Goal: Communication & Community: Answer question/provide support

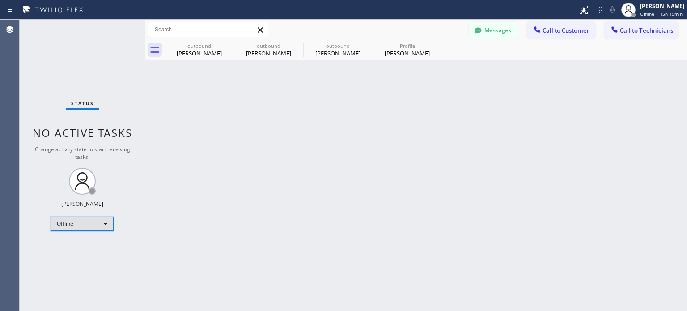
click at [84, 227] on div "Offline" at bounding box center [82, 223] width 63 height 14
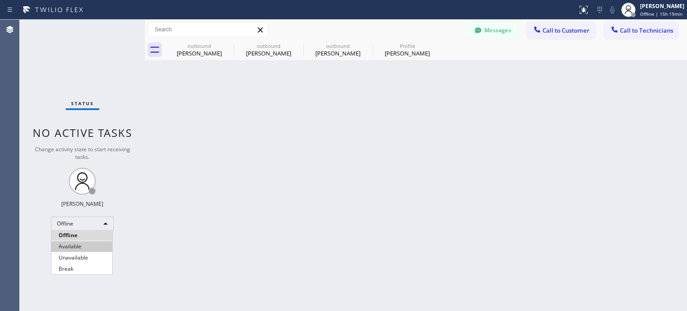
click at [78, 246] on li "Available" at bounding box center [81, 246] width 61 height 11
click at [489, 34] on button "Messages" at bounding box center [493, 30] width 49 height 17
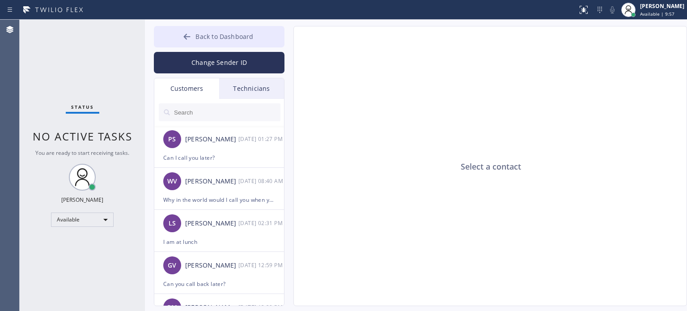
click at [189, 30] on button "Back to Dashboard" at bounding box center [219, 36] width 131 height 21
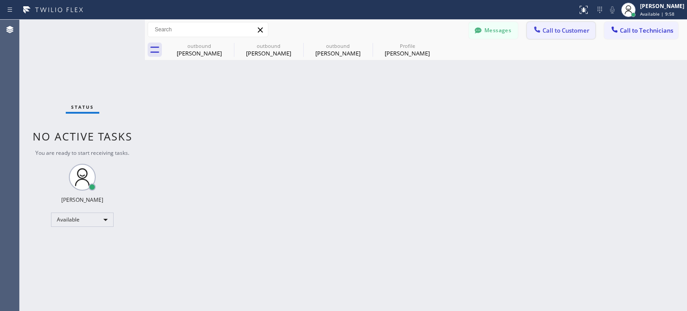
click at [553, 25] on button "Call to Customer" at bounding box center [561, 30] width 68 height 17
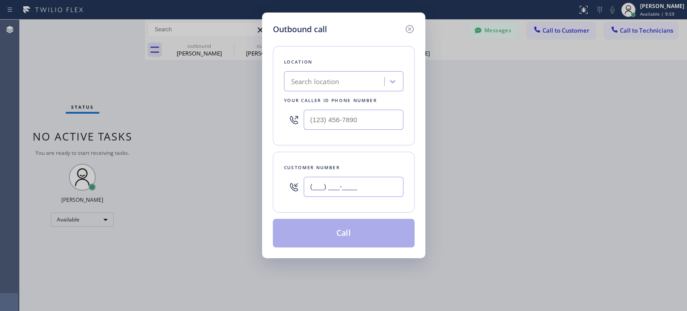
click at [360, 184] on input "(___) ___-____" at bounding box center [354, 187] width 100 height 20
paste input "732) 986-4681"
type input "[PHONE_NUMBER]"
click at [320, 82] on div "Search location" at bounding box center [315, 81] width 48 height 10
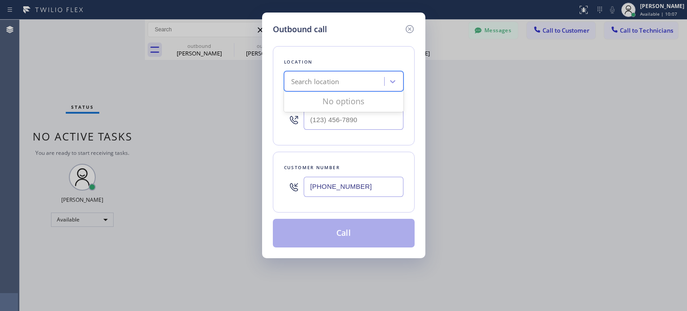
paste input "Dr Pro Electric Metuchen(Everything Electric)"
type input "Dr Pro Electric Metuchen(Everything Electric)"
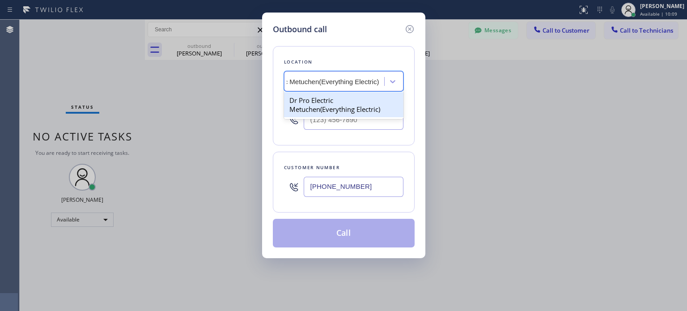
click at [324, 103] on div "Dr Pro Electric Metuchen(Everything Electric)" at bounding box center [343, 104] width 119 height 25
type input "[PHONE_NUMBER]"
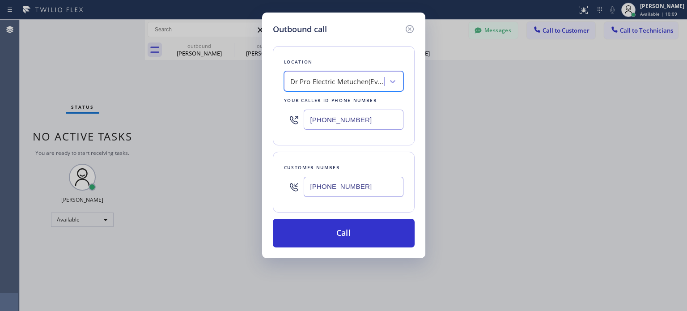
scroll to position [0, 0]
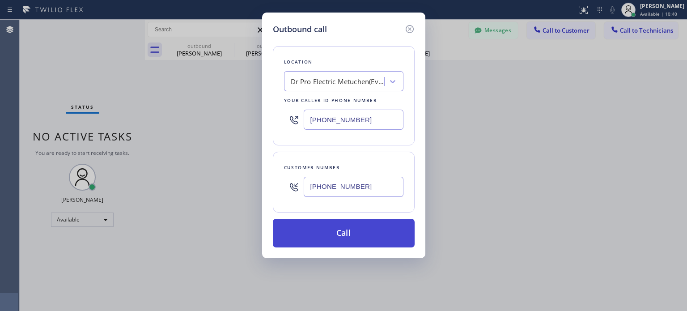
click at [337, 229] on button "Call" at bounding box center [344, 233] width 142 height 29
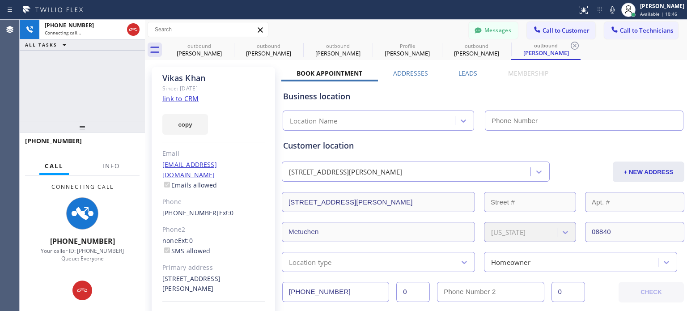
type input "[PHONE_NUMBER]"
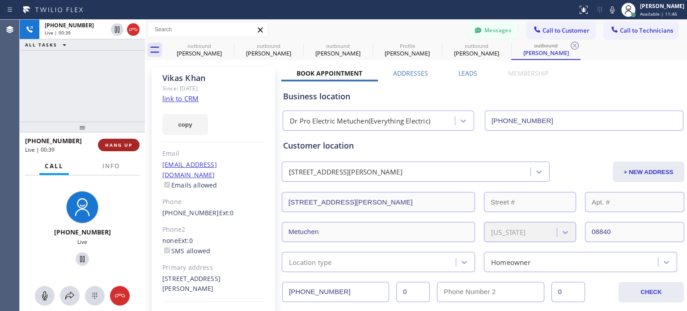
click at [110, 144] on span "HANG UP" at bounding box center [118, 145] width 27 height 6
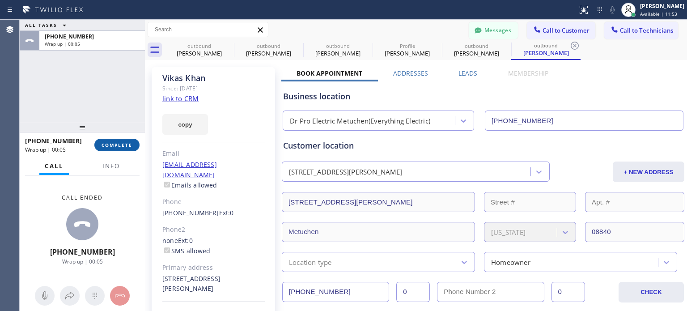
click at [107, 146] on span "COMPLETE" at bounding box center [117, 145] width 31 height 6
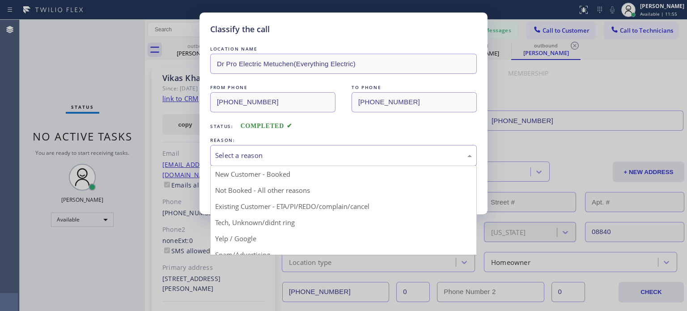
click at [303, 162] on div "Select a reason" at bounding box center [343, 155] width 267 height 21
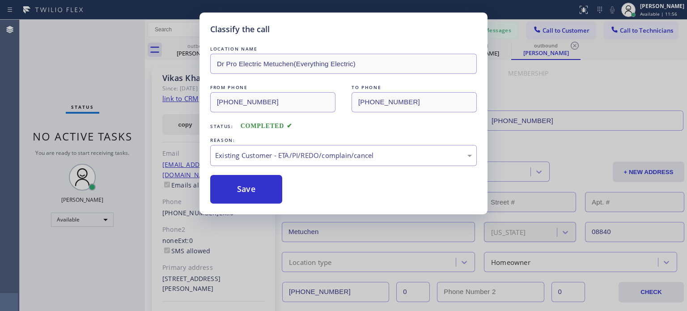
drag, startPoint x: 309, startPoint y: 206, endPoint x: 289, endPoint y: 193, distance: 24.3
click at [269, 187] on button "Save" at bounding box center [246, 189] width 72 height 29
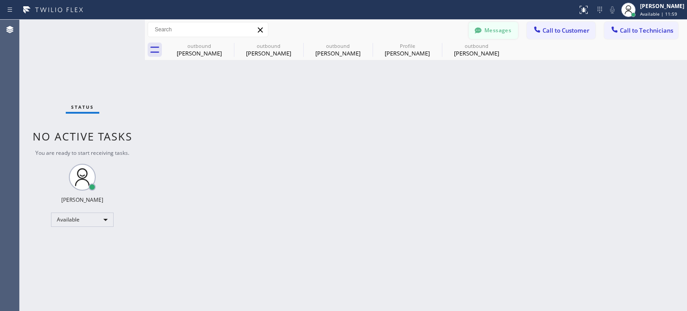
click at [490, 30] on button "Messages" at bounding box center [493, 30] width 49 height 17
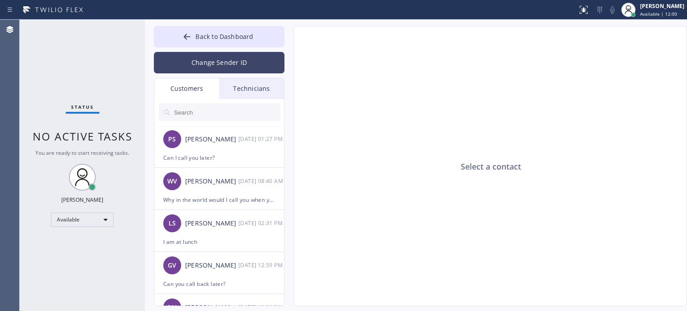
click at [215, 64] on button "Change Sender ID" at bounding box center [219, 62] width 131 height 21
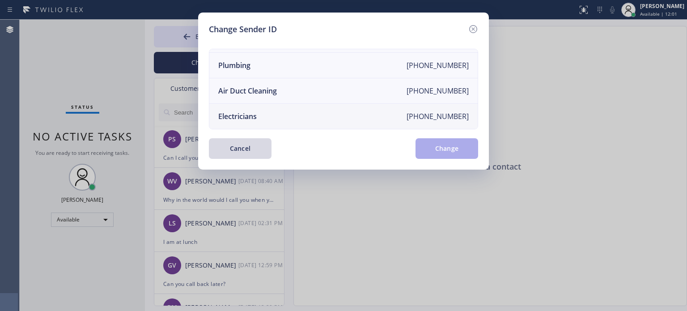
scroll to position [104, 0]
click at [254, 111] on div "Electricians" at bounding box center [237, 116] width 38 height 10
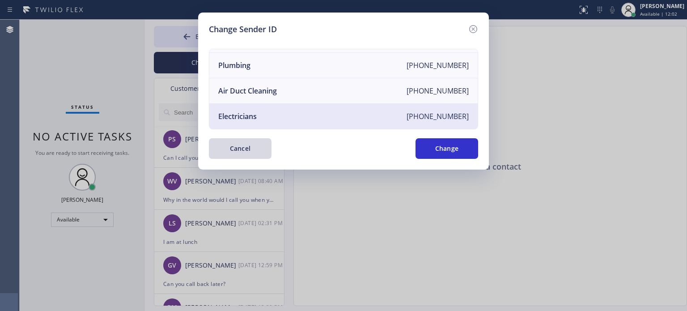
click at [436, 142] on button "Change" at bounding box center [446, 148] width 63 height 21
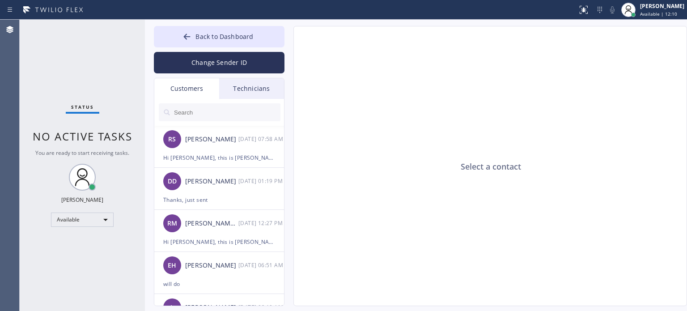
click at [199, 110] on input "text" at bounding box center [226, 112] width 107 height 18
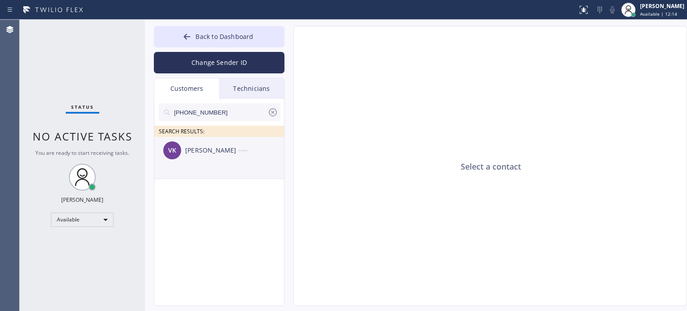
click at [198, 155] on div "[PERSON_NAME]" at bounding box center [211, 150] width 53 height 10
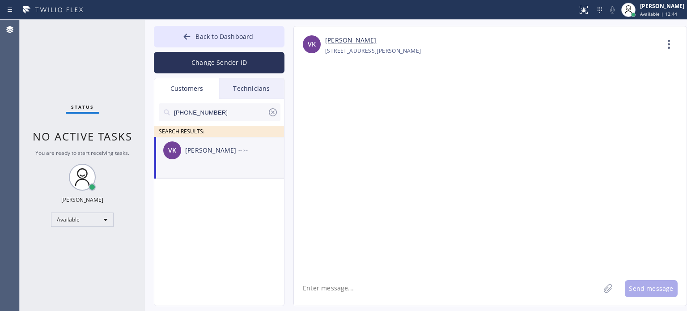
click at [321, 300] on textarea at bounding box center [447, 288] width 306 height 34
click at [515, 286] on textarea "Hi [PERSON_NAME], this is [PERSON_NAME] from Electrical Service," at bounding box center [455, 288] width 322 height 34
paste textarea "I already sent the paid invoice to your email. Please check your inbox or spam …"
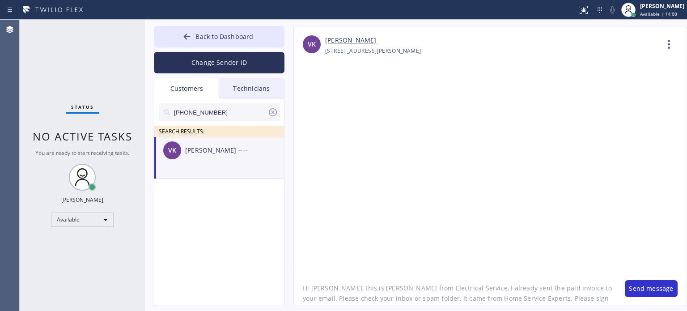
scroll to position [18, 0]
type textarea "Hi [PERSON_NAME], this is [PERSON_NAME] from Electrical Service, I already sent…"
click at [639, 289] on button "Send message" at bounding box center [651, 288] width 53 height 17
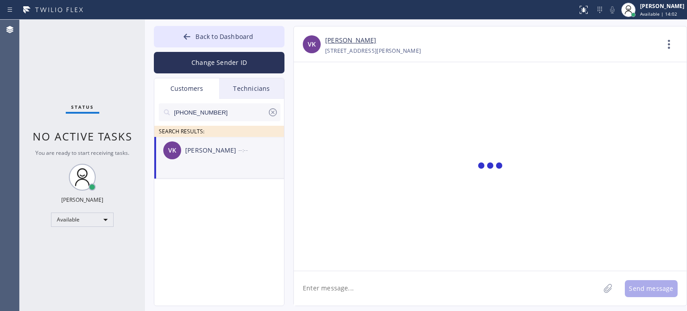
scroll to position [0, 0]
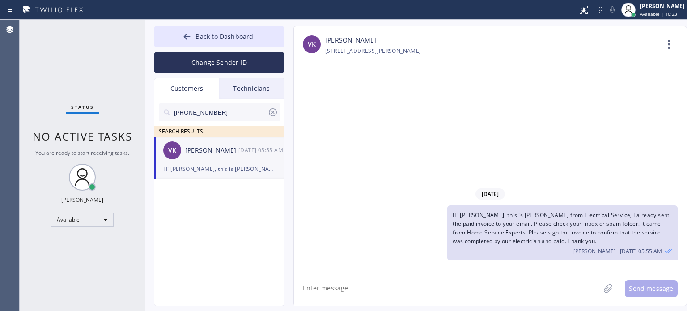
click at [346, 285] on textarea at bounding box center [447, 288] width 306 height 34
click at [271, 113] on icon at bounding box center [273, 112] width 8 height 8
click at [203, 85] on div "Customers" at bounding box center [186, 88] width 65 height 21
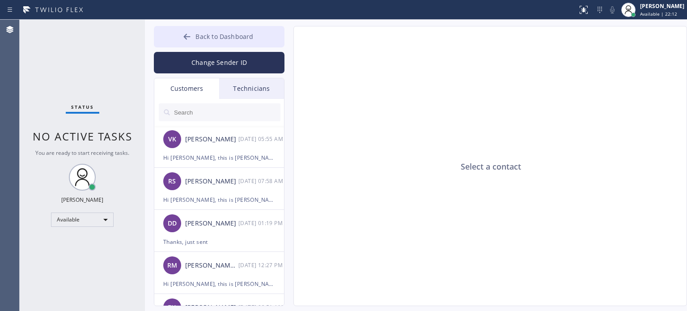
click at [209, 29] on button "Back to Dashboard" at bounding box center [219, 36] width 131 height 21
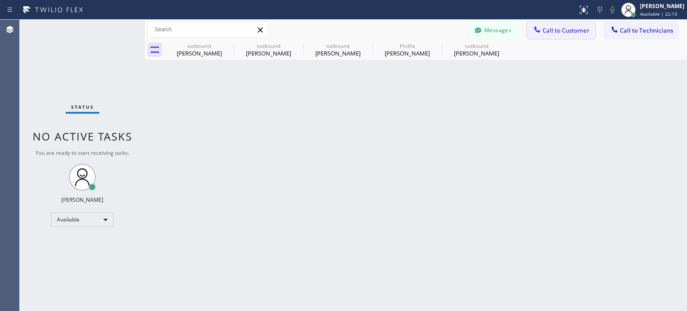
click at [551, 28] on span "Call to Customer" at bounding box center [566, 30] width 47 height 8
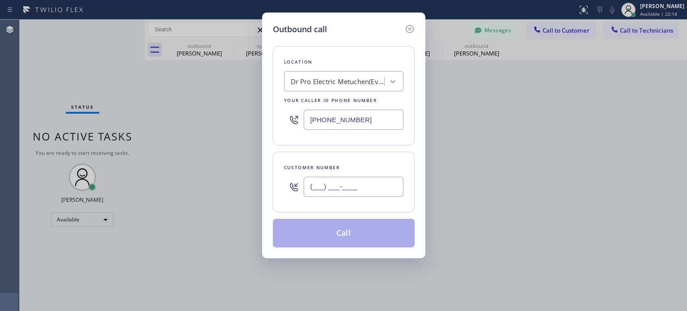
click at [343, 178] on input "(___) ___-____" at bounding box center [354, 187] width 100 height 20
paste input "732) 956-6507"
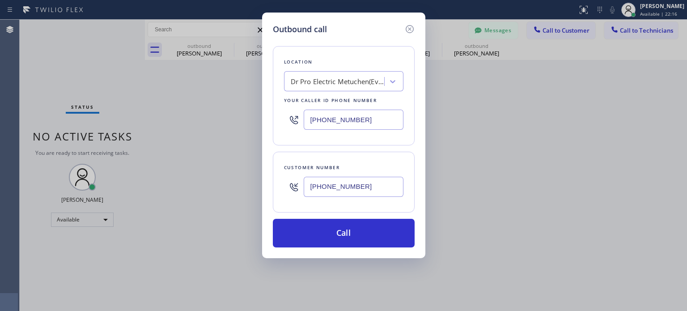
type input "[PHONE_NUMBER]"
click at [324, 118] on input "[PHONE_NUMBER]" at bounding box center [354, 120] width 100 height 20
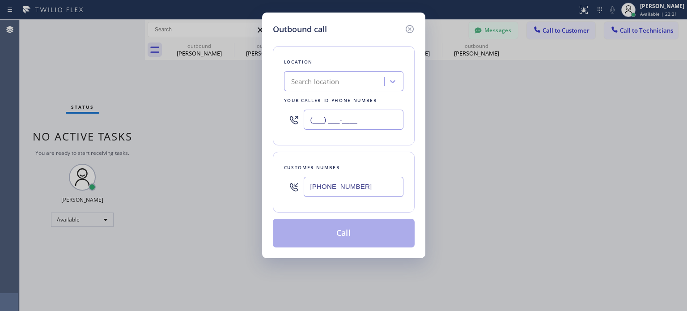
type input "(___) ___-____"
click at [326, 82] on div "Search location" at bounding box center [315, 81] width 48 height 10
paste input "Top Rated Electric [PERSON_NAME]([PERSON_NAME] Electric)"
type input "Top Rated Electric [PERSON_NAME]([PERSON_NAME] Electric)"
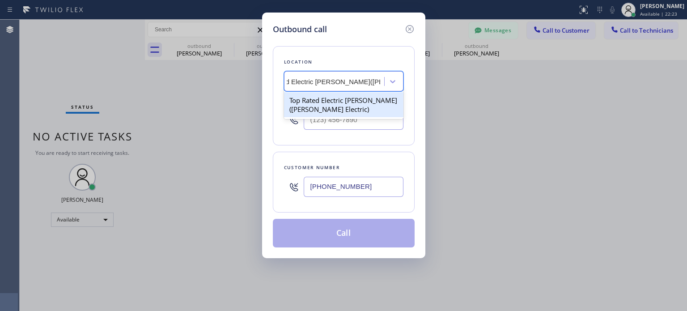
click at [329, 104] on div "Top Rated Electric [PERSON_NAME]([PERSON_NAME] Electric)" at bounding box center [343, 104] width 119 height 25
type input "[PHONE_NUMBER]"
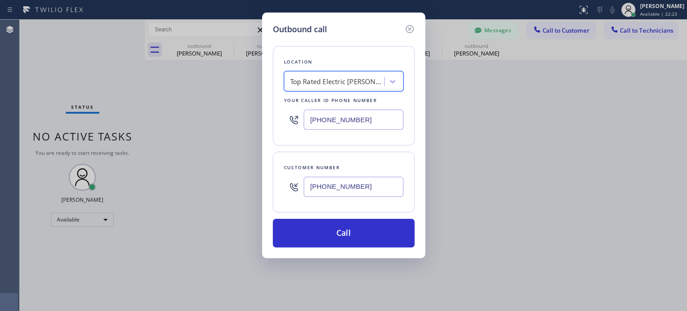
scroll to position [0, 0]
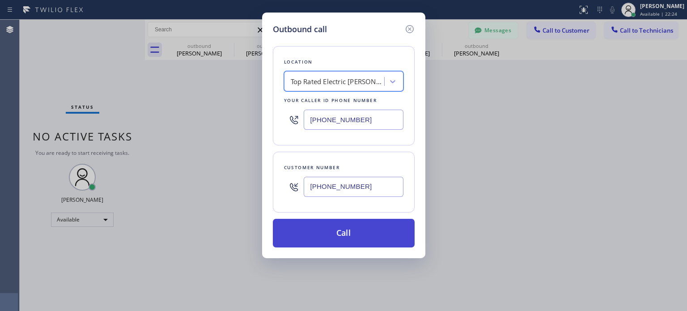
click at [340, 227] on button "Call" at bounding box center [344, 233] width 142 height 29
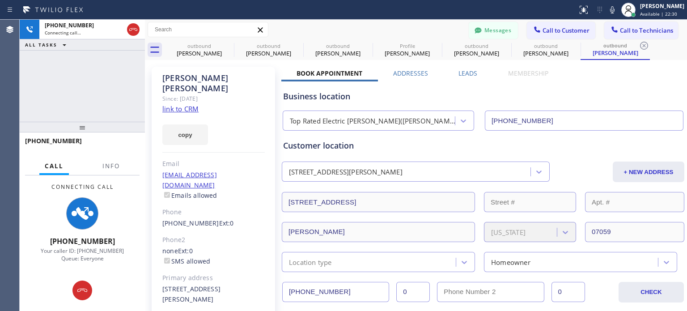
type input "[PHONE_NUMBER]"
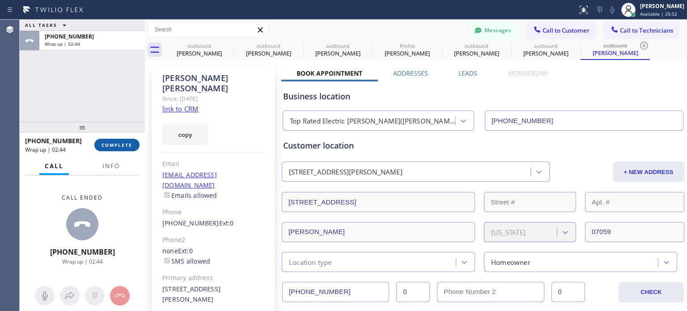
click at [127, 148] on button "COMPLETE" at bounding box center [116, 145] width 45 height 13
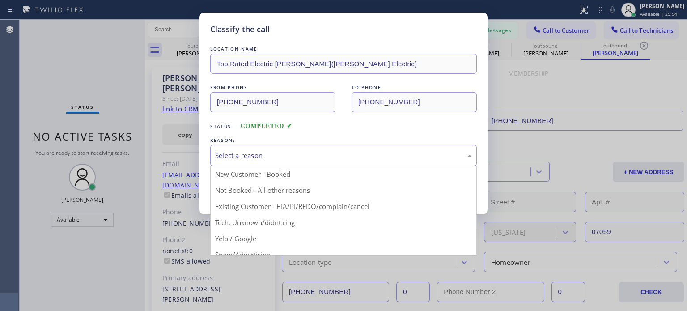
click at [274, 159] on div "Select a reason" at bounding box center [343, 155] width 257 height 10
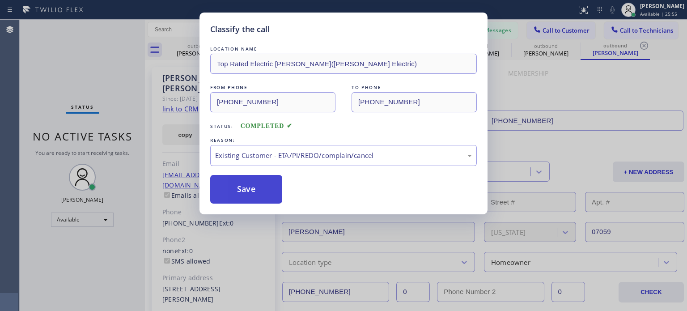
click at [261, 181] on button "Save" at bounding box center [246, 189] width 72 height 29
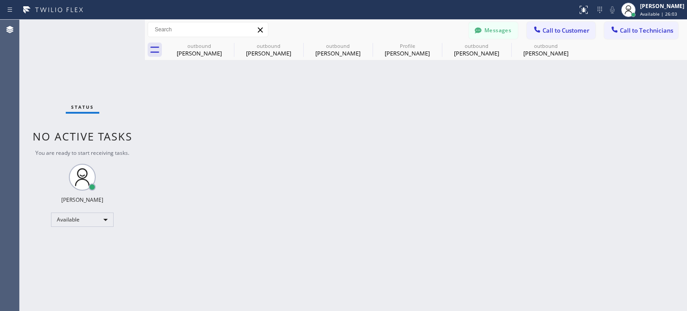
drag, startPoint x: 524, startPoint y: 165, endPoint x: 517, endPoint y: 165, distance: 7.2
click at [524, 165] on div "Back to Dashboard Change Sender ID Customers Technicians VK [PERSON_NAME] [DATE…" at bounding box center [416, 165] width 542 height 291
click at [543, 32] on span "Call to Customer" at bounding box center [566, 30] width 47 height 8
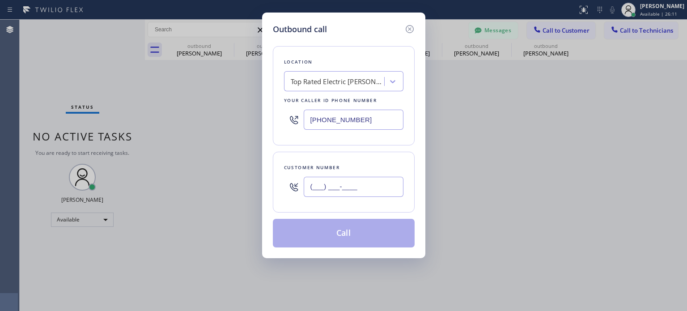
click at [356, 183] on input "(___) ___-____" at bounding box center [354, 187] width 100 height 20
paste input "908) 380-3019"
type input "[PHONE_NUMBER]"
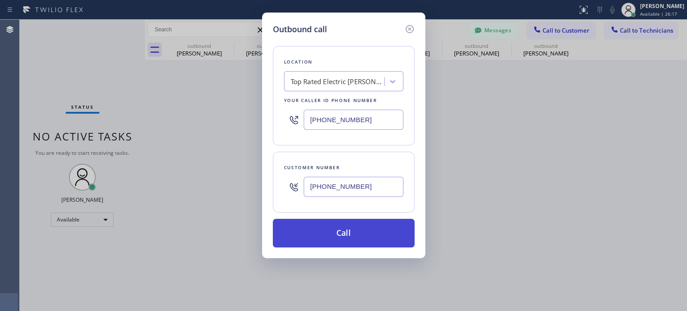
click at [372, 239] on button "Call" at bounding box center [344, 233] width 142 height 29
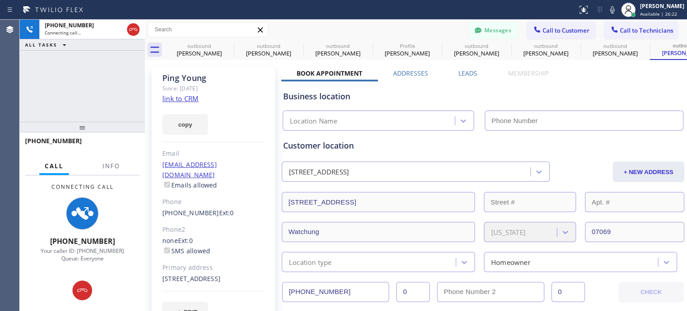
type input "[PHONE_NUMBER]"
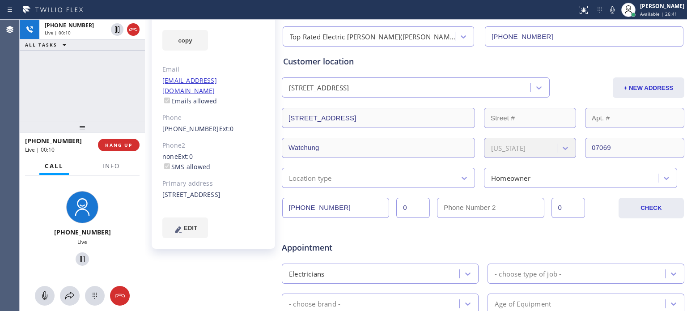
scroll to position [89, 0]
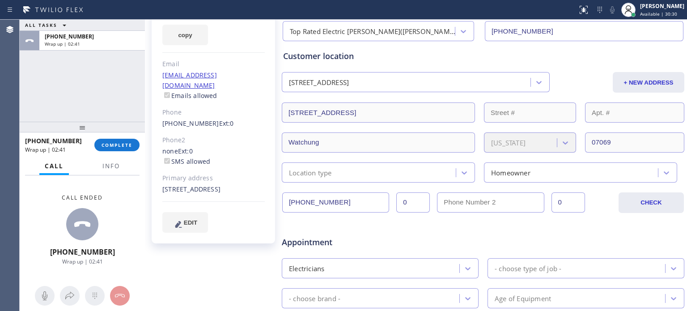
drag, startPoint x: 122, startPoint y: 142, endPoint x: 107, endPoint y: 124, distance: 23.3
click at [122, 140] on button "COMPLETE" at bounding box center [116, 145] width 45 height 13
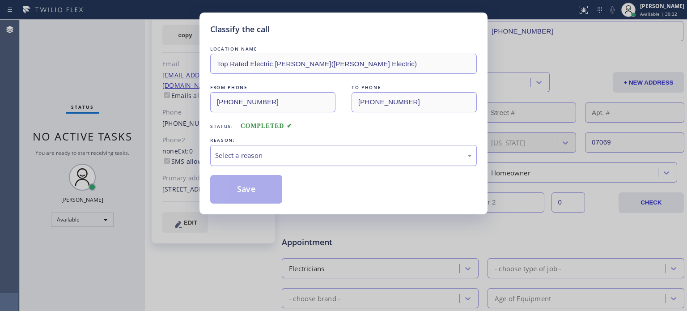
click at [246, 155] on div "Select a reason" at bounding box center [343, 155] width 257 height 10
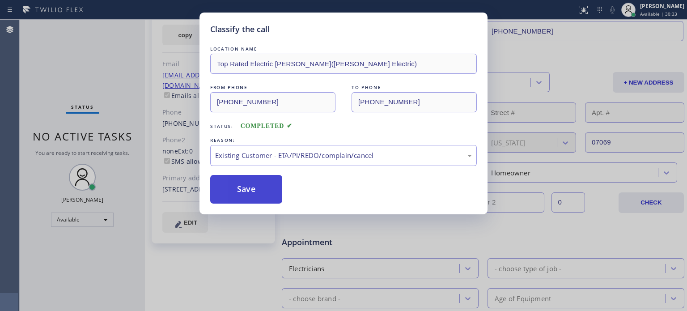
click at [267, 190] on button "Save" at bounding box center [246, 189] width 72 height 29
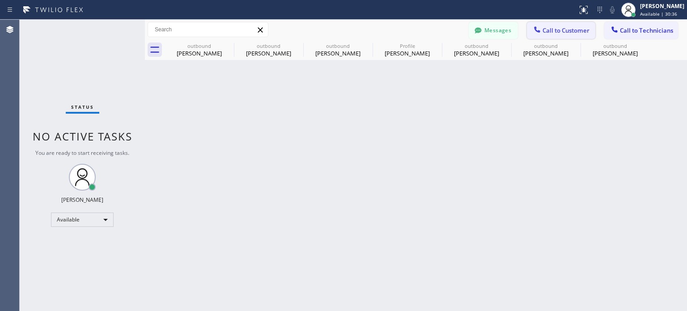
click at [552, 36] on button "Call to Customer" at bounding box center [561, 30] width 68 height 17
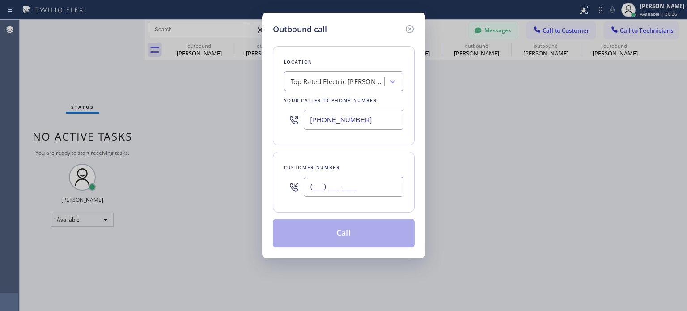
click at [319, 184] on input "(___) ___-____" at bounding box center [354, 187] width 100 height 20
paste input "201) 315-9383"
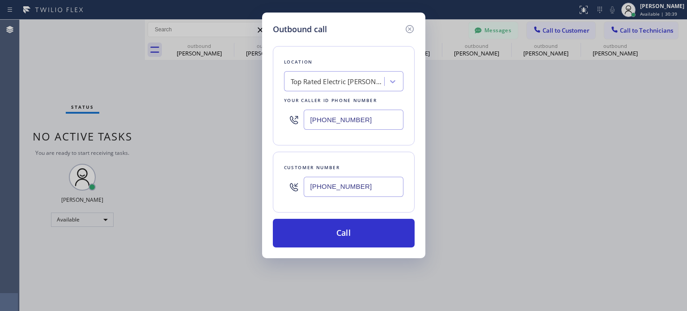
type input "[PHONE_NUMBER]"
click at [319, 121] on input "[PHONE_NUMBER]" at bounding box center [354, 120] width 100 height 20
click at [319, 123] on input "[PHONE_NUMBER]" at bounding box center [354, 120] width 100 height 20
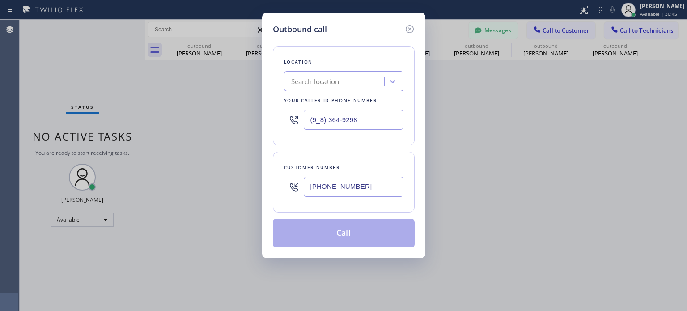
type input "(9_8) 364-9298"
click at [322, 83] on div "Search location" at bounding box center [315, 81] width 48 height 10
paste input "De [PERSON_NAME] Van Nest Electrical"
type input "De [PERSON_NAME] Van Nest Electrical"
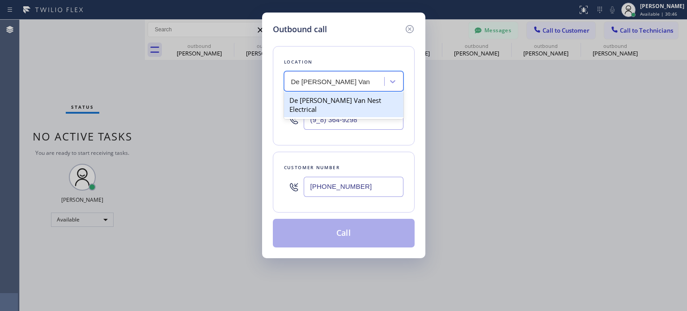
click at [323, 97] on div "De [PERSON_NAME] Van Nest Electrical" at bounding box center [343, 104] width 119 height 25
type input "[PHONE_NUMBER]"
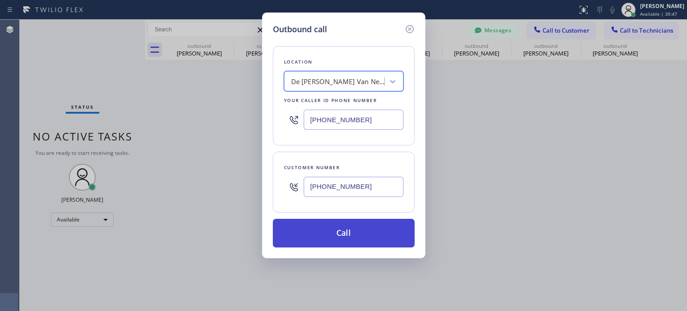
drag, startPoint x: 322, startPoint y: 225, endPoint x: 304, endPoint y: 211, distance: 22.6
click at [322, 224] on button "Call" at bounding box center [344, 233] width 142 height 29
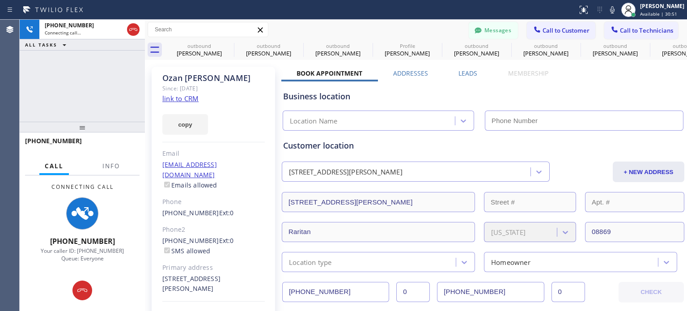
type input "[PHONE_NUMBER]"
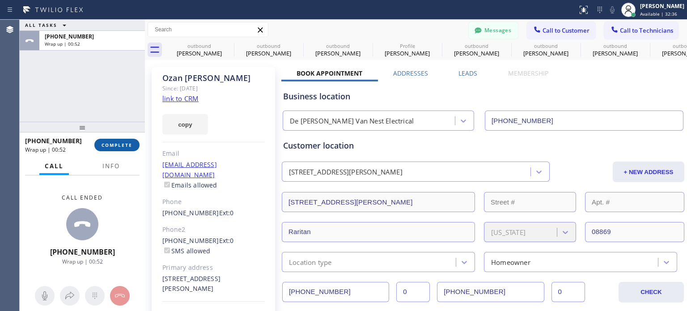
click at [110, 139] on button "COMPLETE" at bounding box center [116, 145] width 45 height 13
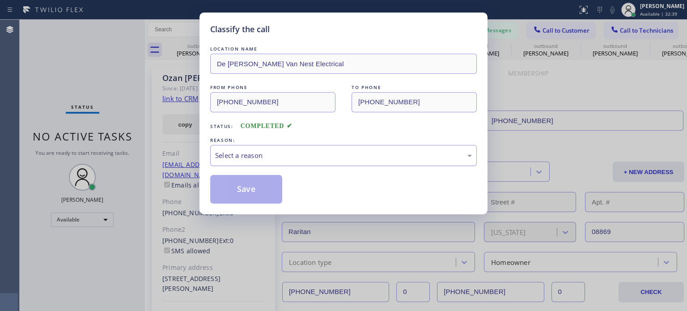
click at [279, 158] on div "Select a reason" at bounding box center [343, 155] width 257 height 10
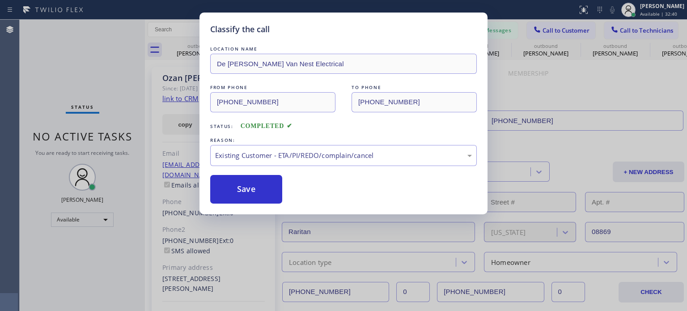
drag, startPoint x: 281, startPoint y: 203, endPoint x: 267, endPoint y: 181, distance: 26.5
click at [263, 176] on button "Save" at bounding box center [246, 189] width 72 height 29
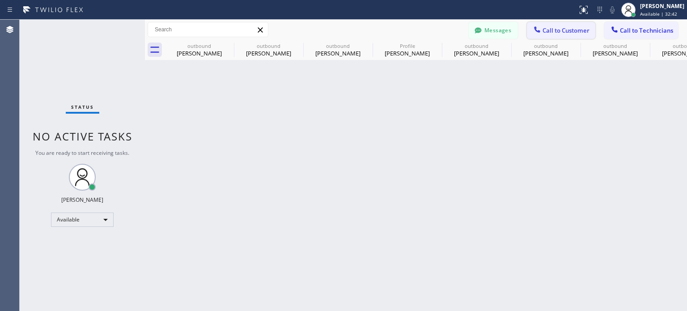
click at [538, 30] on icon at bounding box center [537, 29] width 9 height 9
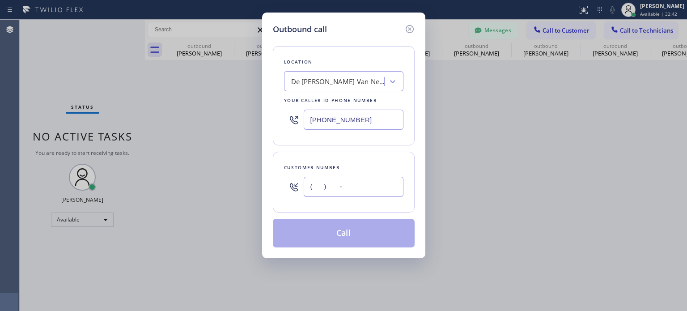
click at [388, 187] on input "(___) ___-____" at bounding box center [354, 187] width 100 height 20
paste input "610) 310-5356"
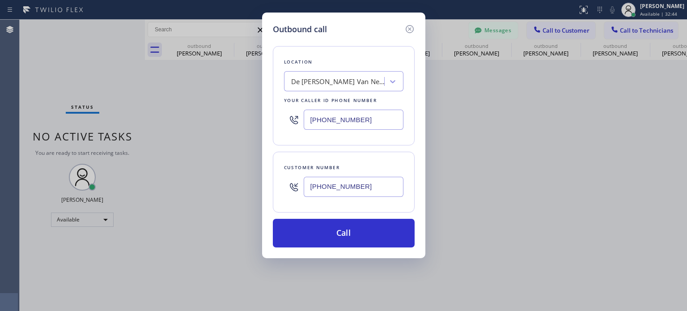
type input "[PHONE_NUMBER]"
click at [372, 119] on input "[PHONE_NUMBER]" at bounding box center [354, 120] width 100 height 20
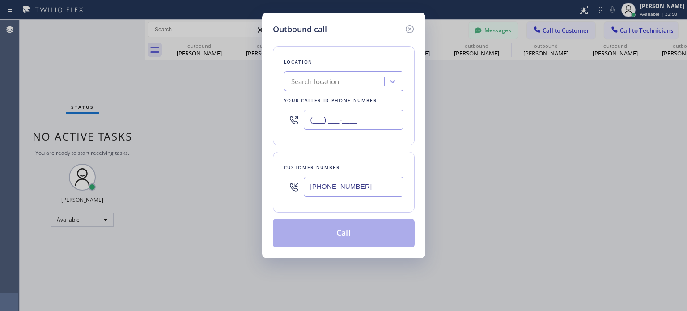
type input "(___) ___-____"
click at [343, 77] on div "Search location" at bounding box center [335, 82] width 97 height 16
paste input "Rams Electric Inc"
type input "Rams Electric Inc"
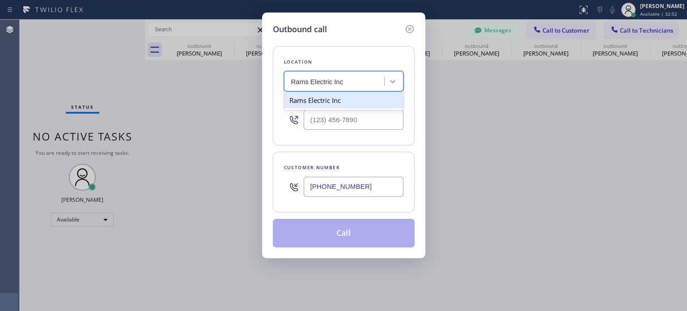
click at [322, 107] on div "Rams Electric Inc" at bounding box center [343, 100] width 119 height 16
type input "[PHONE_NUMBER]"
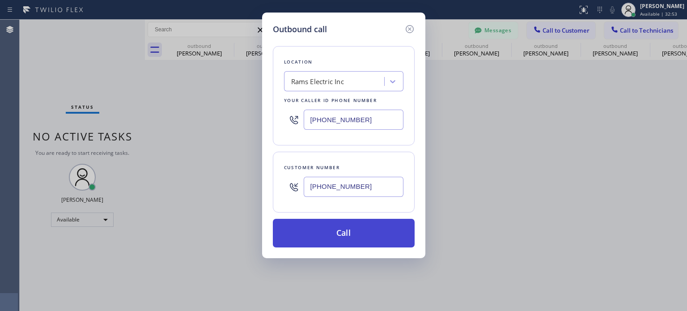
click at [354, 224] on button "Call" at bounding box center [344, 233] width 142 height 29
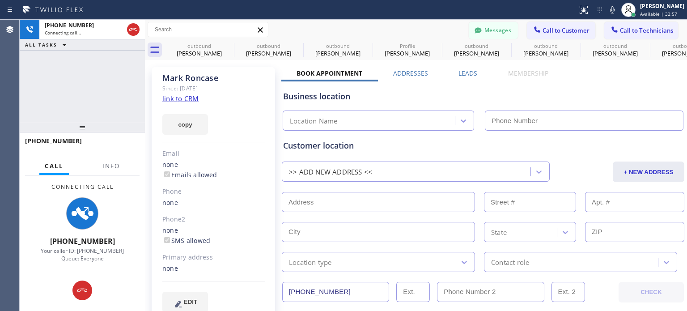
type input "[PHONE_NUMBER]"
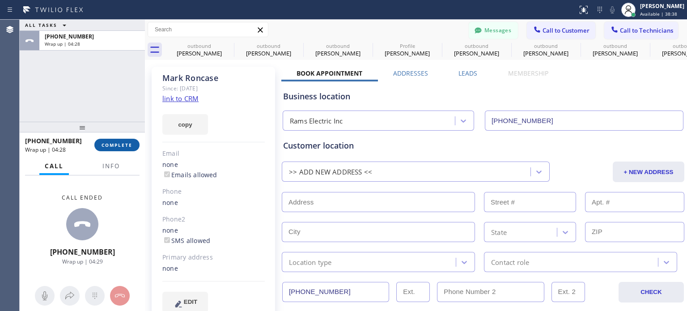
click at [133, 146] on button "COMPLETE" at bounding box center [116, 145] width 45 height 13
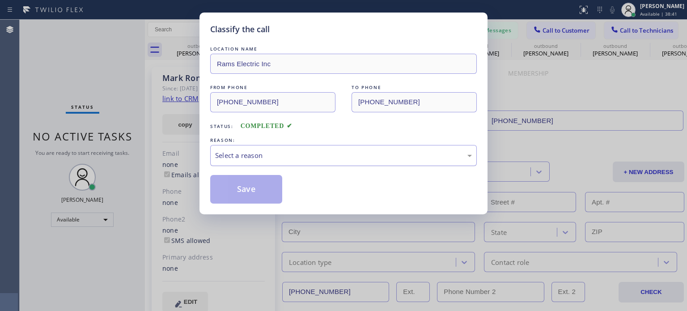
drag, startPoint x: 256, startPoint y: 152, endPoint x: 271, endPoint y: 160, distance: 17.8
click at [256, 151] on div "Select a reason" at bounding box center [343, 155] width 257 height 10
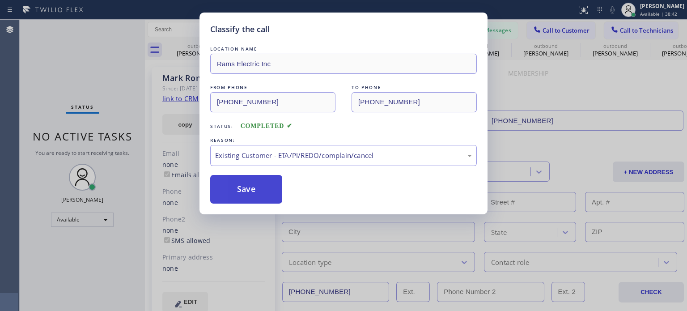
click at [275, 193] on button "Save" at bounding box center [246, 189] width 72 height 29
click at [243, 189] on div "Back to Dashboard Change Sender ID Customers Technicians VK [PERSON_NAME] [DATE…" at bounding box center [416, 165] width 542 height 291
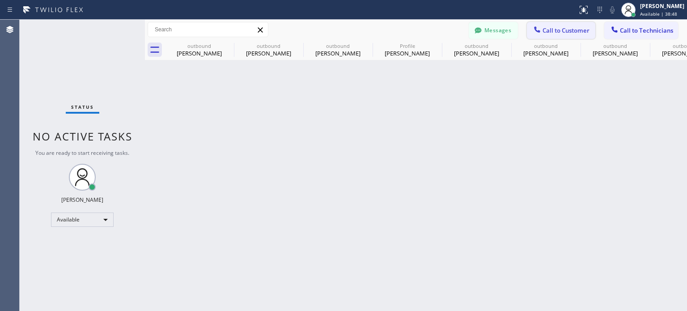
click at [555, 29] on span "Call to Customer" at bounding box center [566, 30] width 47 height 8
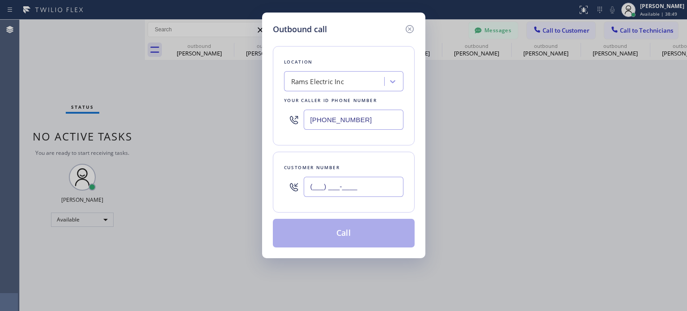
paste input "201) 805-7760"
click at [324, 178] on input "[PHONE_NUMBER]" at bounding box center [354, 187] width 100 height 20
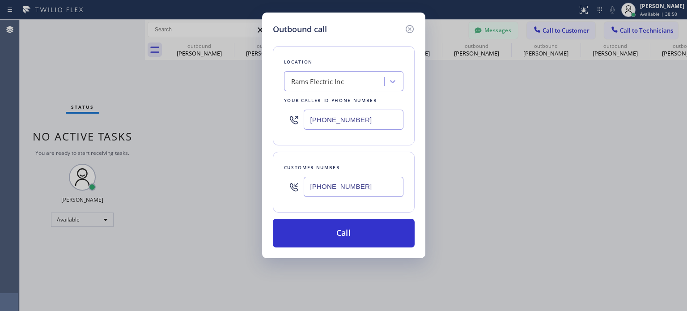
type input "[PHONE_NUMBER]"
click at [347, 114] on input "[PHONE_NUMBER]" at bounding box center [354, 120] width 100 height 20
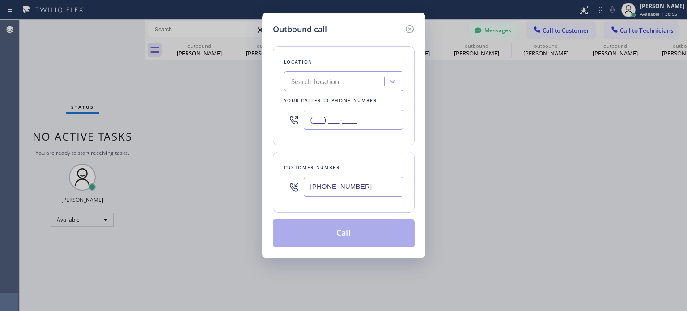
type input "(___) ___-____"
click at [348, 81] on div "Search location" at bounding box center [335, 82] width 97 height 16
paste input "Local Trusted Electricians Fairview(Top Electric Inc)"
type input "Local Trusted Electricians Fairview(Top Electric Inc)"
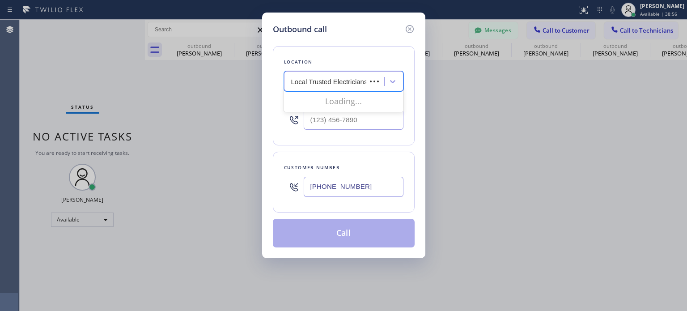
scroll to position [0, 78]
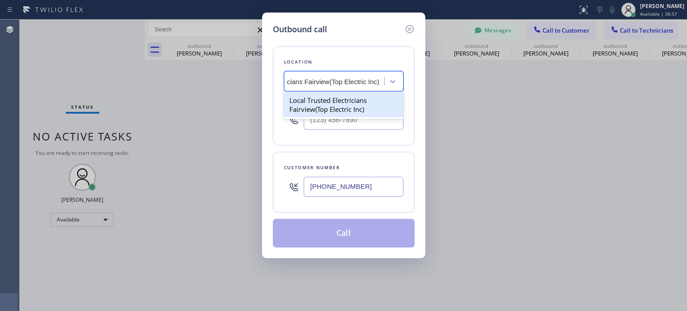
click at [333, 103] on div "Local Trusted Electricians Fairview(Top Electric Inc)" at bounding box center [343, 104] width 119 height 25
type input "[PHONE_NUMBER]"
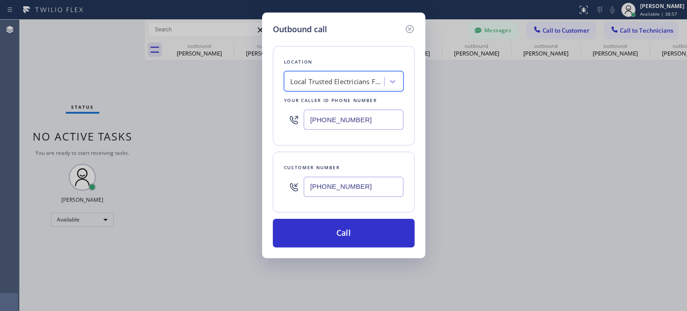
scroll to position [0, 0]
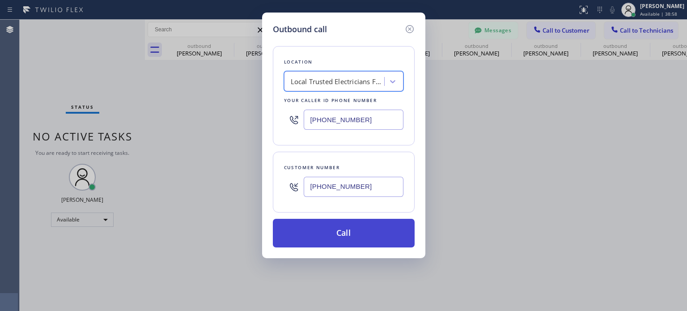
click at [339, 223] on button "Call" at bounding box center [344, 233] width 142 height 29
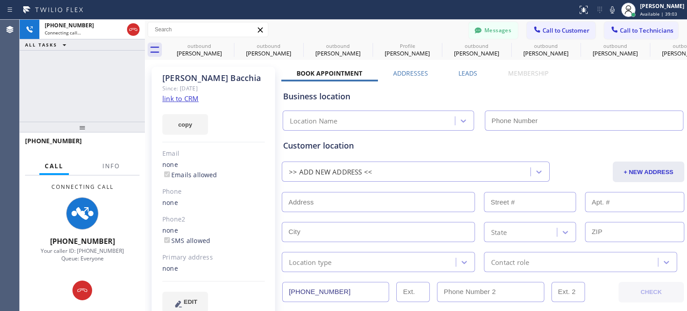
type input "[PHONE_NUMBER]"
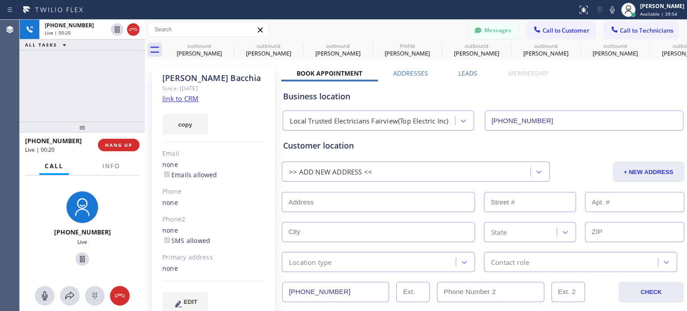
click at [496, 32] on button "Messages" at bounding box center [493, 30] width 49 height 17
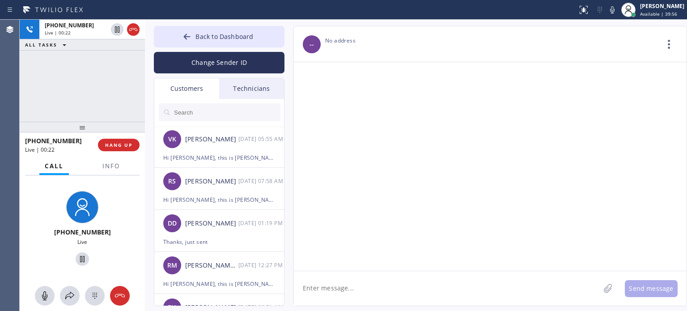
click at [193, 114] on input "text" at bounding box center [226, 112] width 107 height 18
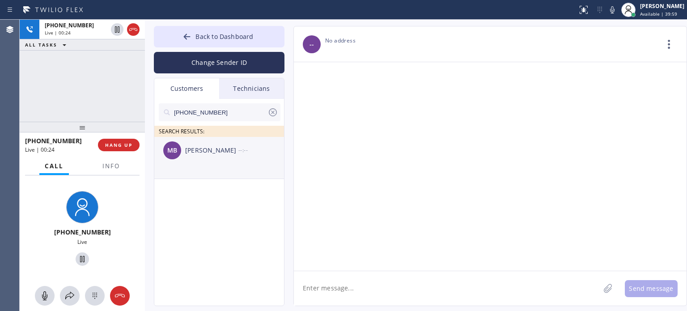
click at [200, 155] on div "[PERSON_NAME]" at bounding box center [211, 150] width 53 height 10
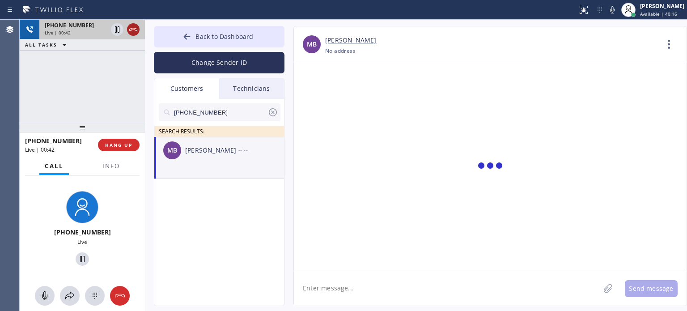
click at [134, 29] on icon at bounding box center [133, 29] width 11 height 11
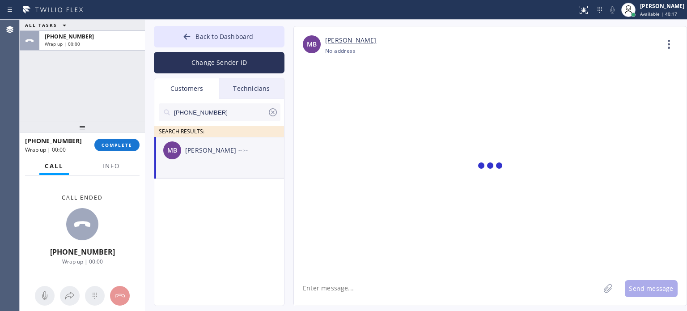
click at [222, 148] on div "[PERSON_NAME]" at bounding box center [211, 150] width 53 height 10
click at [345, 296] on textarea at bounding box center [447, 288] width 306 height 34
click at [444, 290] on textarea "Hi [PERSON_NAME], this is [PERSON_NAME] from Top Elex=c" at bounding box center [455, 288] width 322 height 34
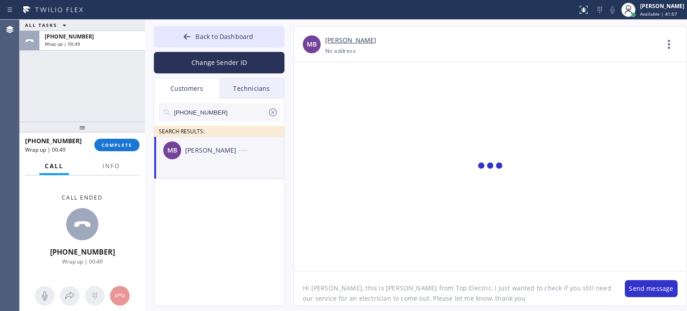
type textarea "Hi [PERSON_NAME], this is [PERSON_NAME] from Top Electric, I just wanted to che…"
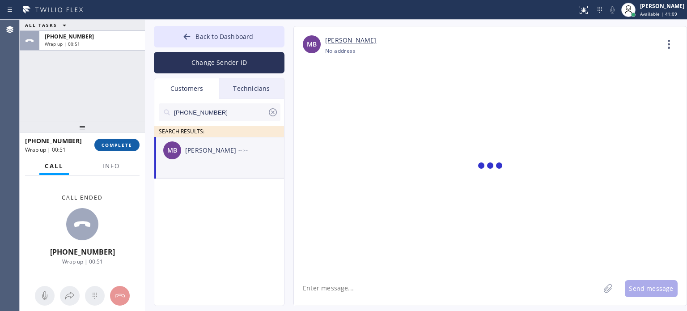
click at [114, 142] on span "COMPLETE" at bounding box center [117, 145] width 31 height 6
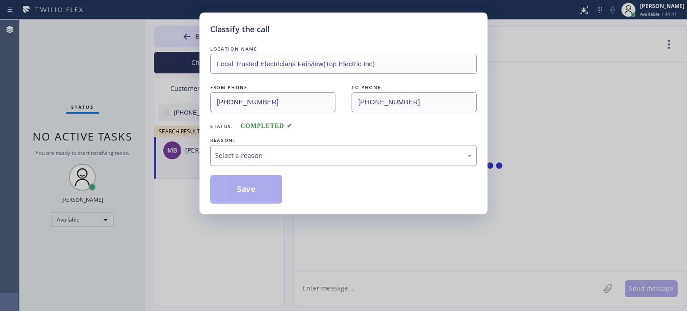
drag, startPoint x: 249, startPoint y: 157, endPoint x: 233, endPoint y: 148, distance: 19.0
click at [249, 157] on div "Select a reason" at bounding box center [343, 155] width 257 height 10
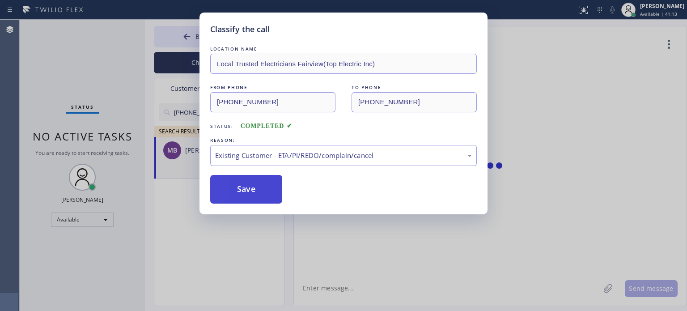
click at [242, 194] on button "Save" at bounding box center [246, 189] width 72 height 29
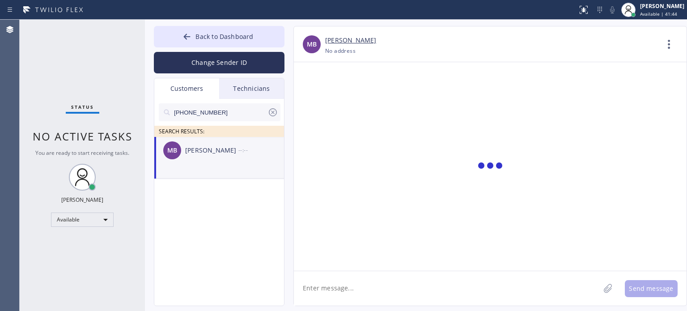
click at [225, 150] on div "[PERSON_NAME]" at bounding box center [211, 150] width 53 height 10
click at [351, 287] on textarea at bounding box center [447, 288] width 306 height 34
click at [237, 150] on div "[PERSON_NAME]" at bounding box center [211, 150] width 53 height 10
click at [275, 110] on icon at bounding box center [272, 112] width 11 height 11
